Goal: Information Seeking & Learning: Learn about a topic

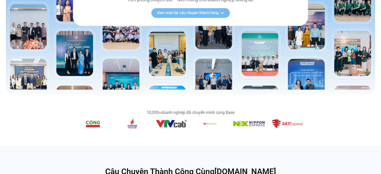
scroll to position [175, 0]
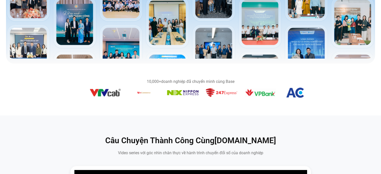
click at [141, 107] on section "10,000+ doanh nghiệp đã chuyển mình cùng Base" at bounding box center [190, 90] width 381 height 52
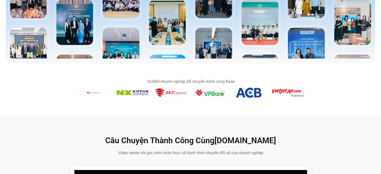
drag, startPoint x: 248, startPoint y: 102, endPoint x: 147, endPoint y: 115, distance: 102.3
click at [156, 115] on section "10,000+ doanh nghiệp đã chuyển mình cùng Base" at bounding box center [190, 90] width 381 height 52
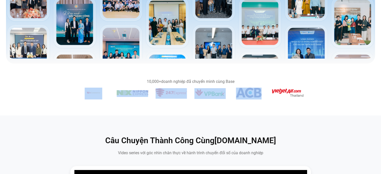
drag, startPoint x: 236, startPoint y: 98, endPoint x: 148, endPoint y: 109, distance: 88.5
click at [161, 109] on section "10,000+ doanh nghiệp đã chuyển mình cùng Base" at bounding box center [190, 90] width 381 height 52
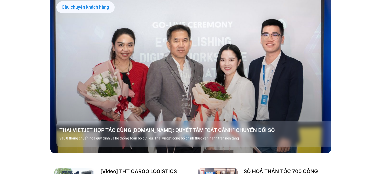
scroll to position [500, 0]
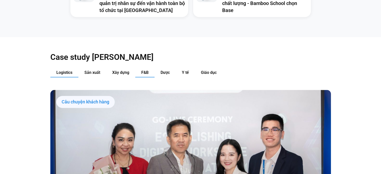
click at [148, 68] on button "F&B" at bounding box center [144, 72] width 19 height 9
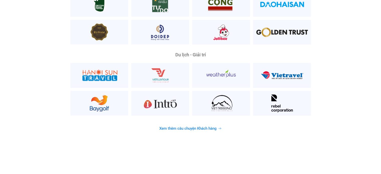
scroll to position [1326, 0]
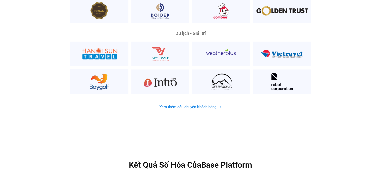
click at [180, 105] on span "Xem thêm câu chuyện Khách hàng" at bounding box center [187, 107] width 57 height 4
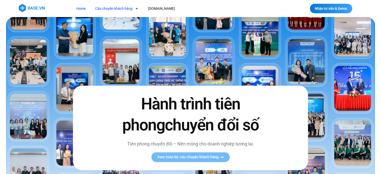
click at [133, 8] on span "Menu" at bounding box center [135, 8] width 6 height 9
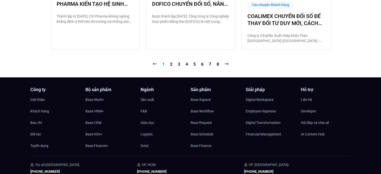
scroll to position [575, 0]
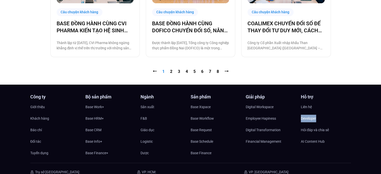
drag, startPoint x: 380, startPoint y: 121, endPoint x: 379, endPoint y: 111, distance: 10.1
click at [379, 111] on div "Công ty Giới thiệu Khách hàng Báo chí Đối tác Tuyển dụng Bộ sản phẩm Base Work+…" at bounding box center [190, 167] width 381 height 145
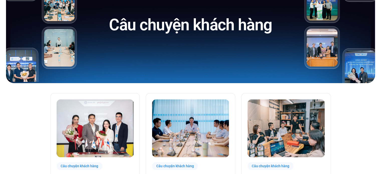
scroll to position [0, 0]
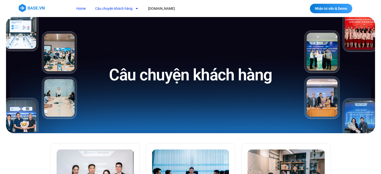
click at [78, 8] on link "Home" at bounding box center [81, 8] width 17 height 9
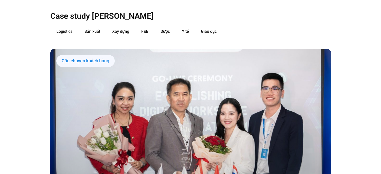
scroll to position [475, 0]
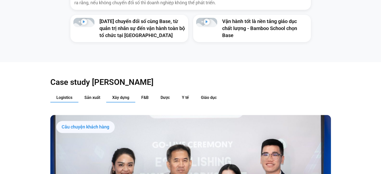
click at [115, 95] on span "Xây dựng" at bounding box center [120, 97] width 17 height 5
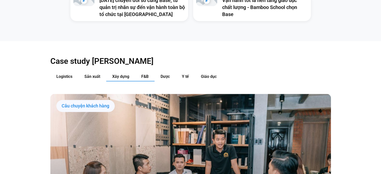
scroll to position [525, 0]
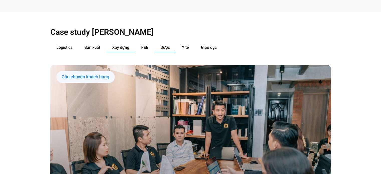
click at [167, 45] on span "Dược" at bounding box center [164, 47] width 9 height 5
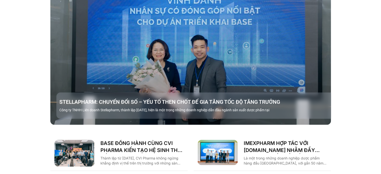
scroll to position [550, 0]
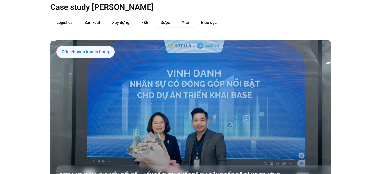
click at [179, 18] on button "Y tế" at bounding box center [185, 22] width 19 height 9
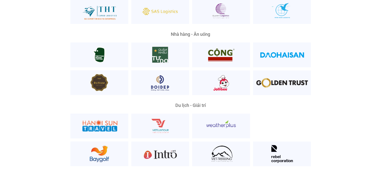
scroll to position [1251, 0]
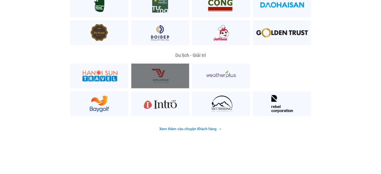
click at [156, 64] on div at bounding box center [160, 76] width 58 height 25
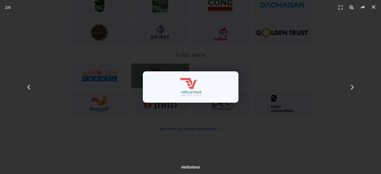
click at [157, 49] on div "2 / 8" at bounding box center [191, 87] width 346 height 139
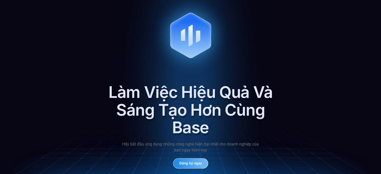
scroll to position [2327, 0]
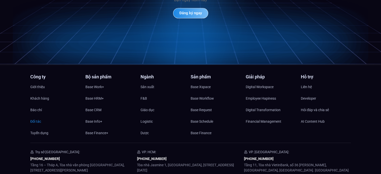
click at [38, 118] on span "Đối tác" at bounding box center [35, 122] width 11 height 8
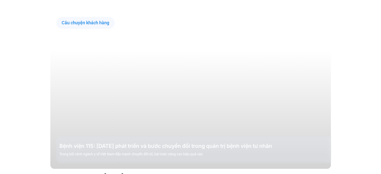
scroll to position [626, 0]
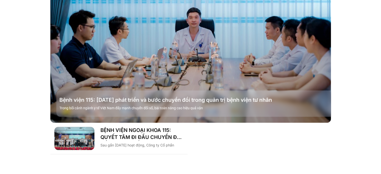
click at [250, 134] on div "BỆNH VIỆN NGOẠI KHOA 115: QUYẾT TÂM ĐI ĐẦU CHUYỂN ĐỔI SỐ NGÀNH Y TẾ! Sau gần 25…" at bounding box center [190, 139] width 280 height 32
